Goal: Task Accomplishment & Management: Complete application form

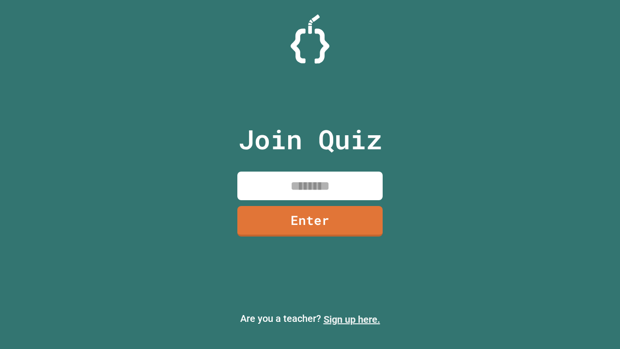
click at [351, 319] on link "Sign up here." at bounding box center [351, 319] width 57 height 12
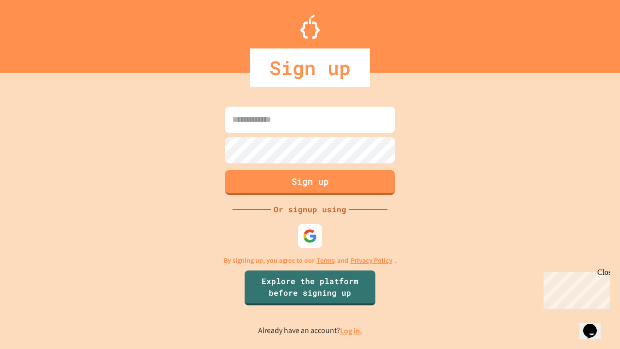
click at [351, 330] on link "Log in." at bounding box center [351, 330] width 22 height 10
